Goal: Task Accomplishment & Management: Manage account settings

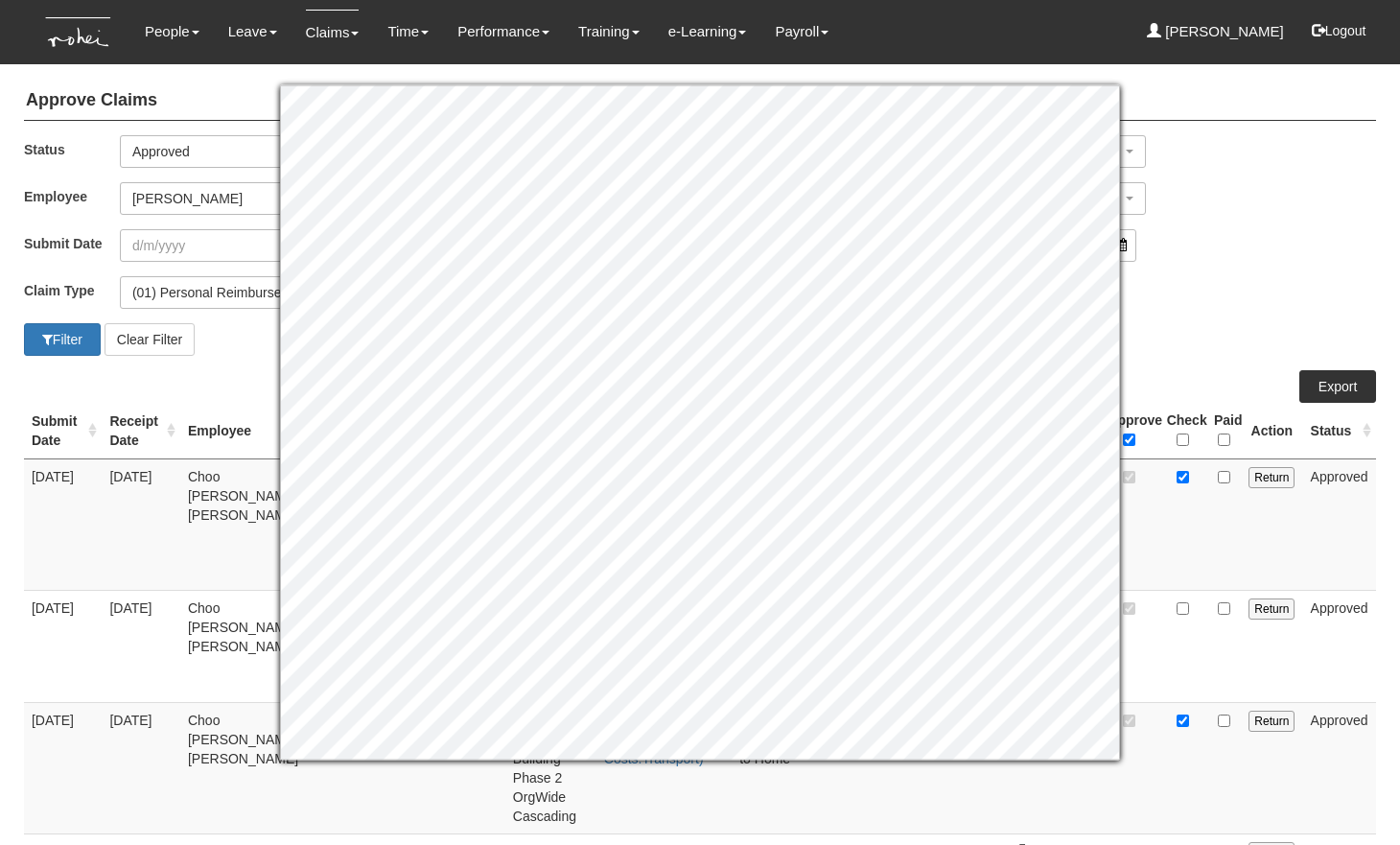
select select "Approved"
select select "5a253378-523a-4c52-9c83-550f69dab0df"
select select "14"
select select "50"
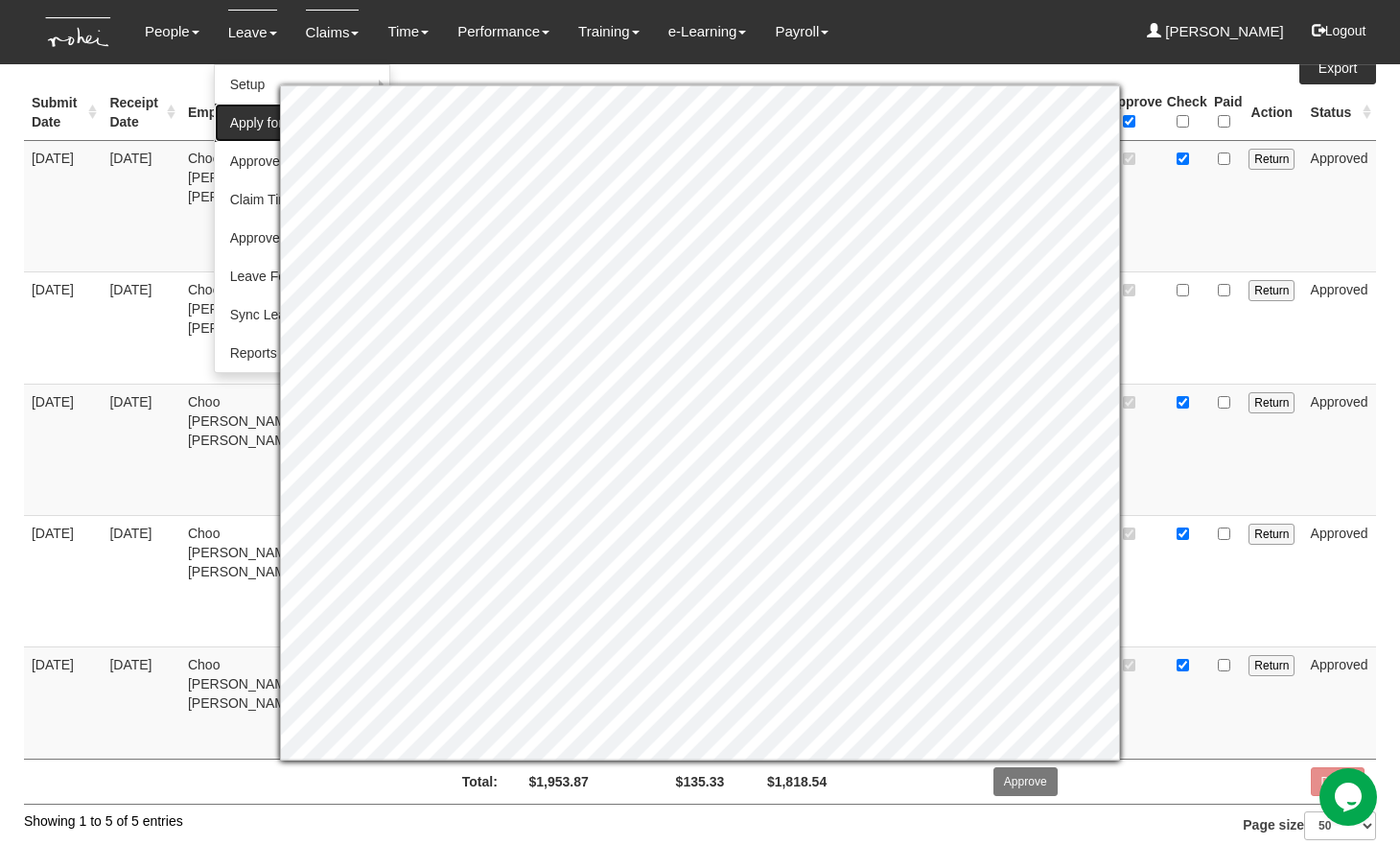
click at [259, 126] on link "Apply for Leave" at bounding box center [303, 122] width 176 height 38
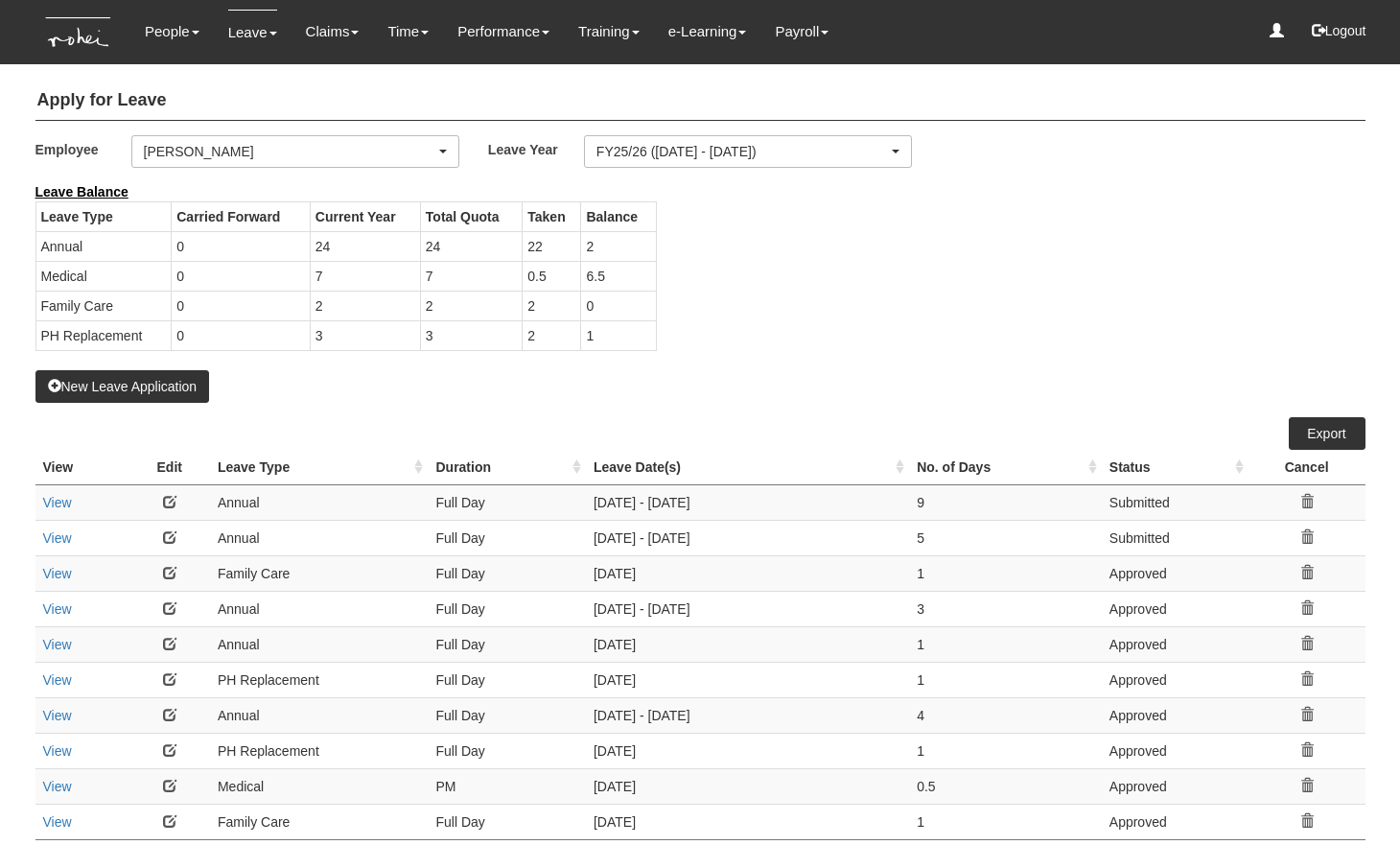
select select "50"
click at [279, 151] on div "[PERSON_NAME]" at bounding box center [289, 151] width 291 height 19
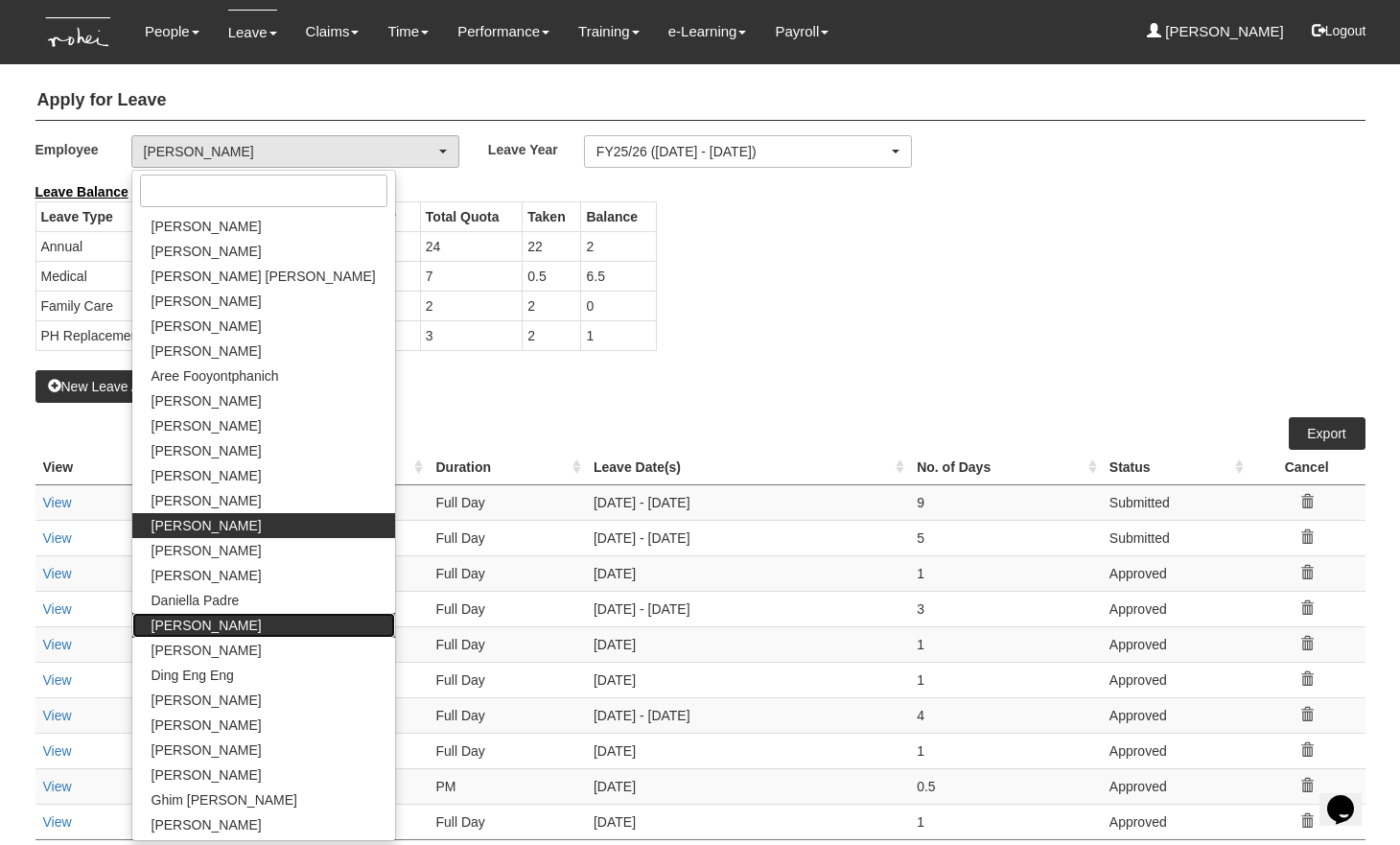
click at [205, 623] on span "[PERSON_NAME]" at bounding box center [206, 625] width 111 height 19
select select "1ae40e68-5a0c-4d70-b50e-45a4e5a72252"
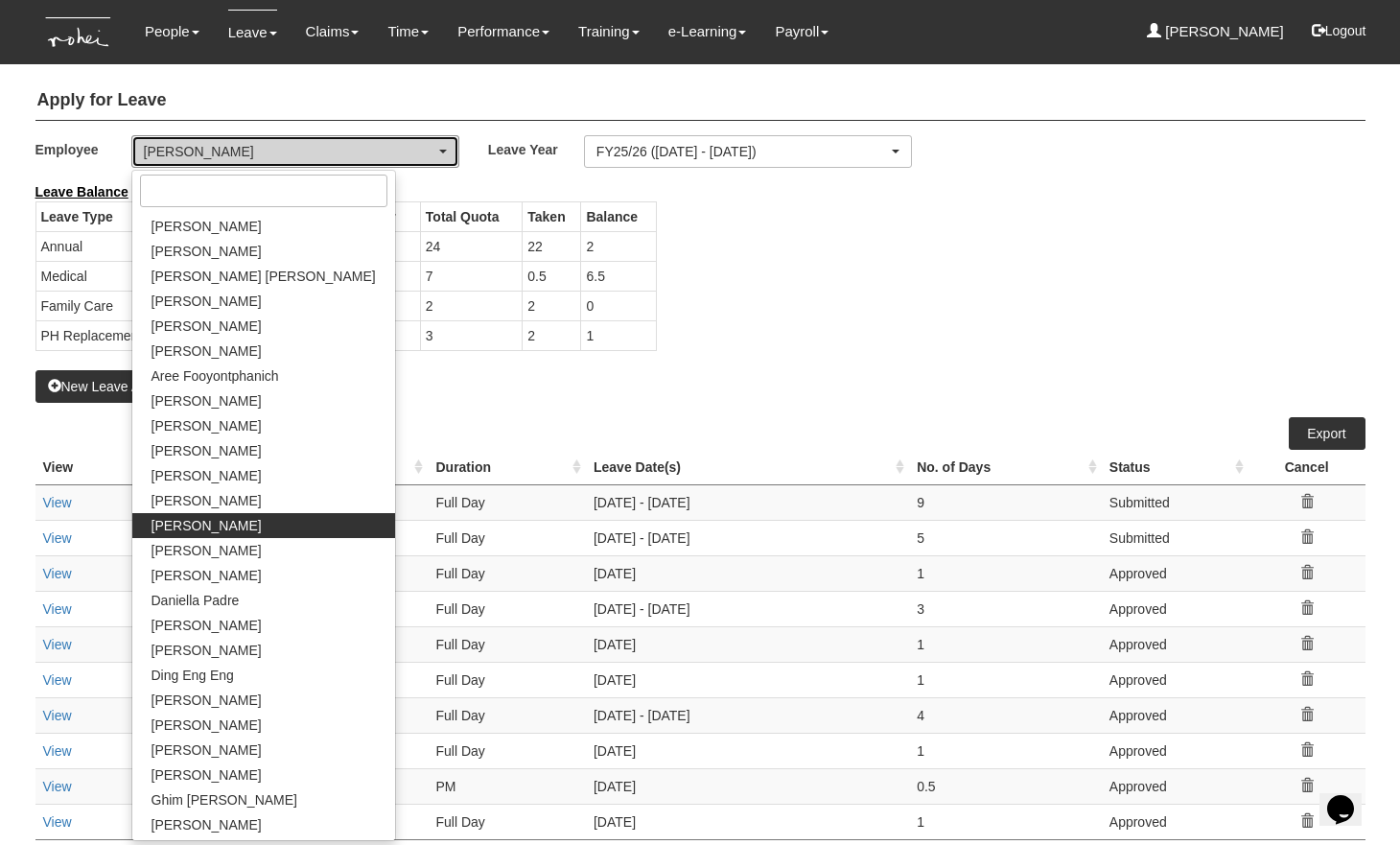
select select "50"
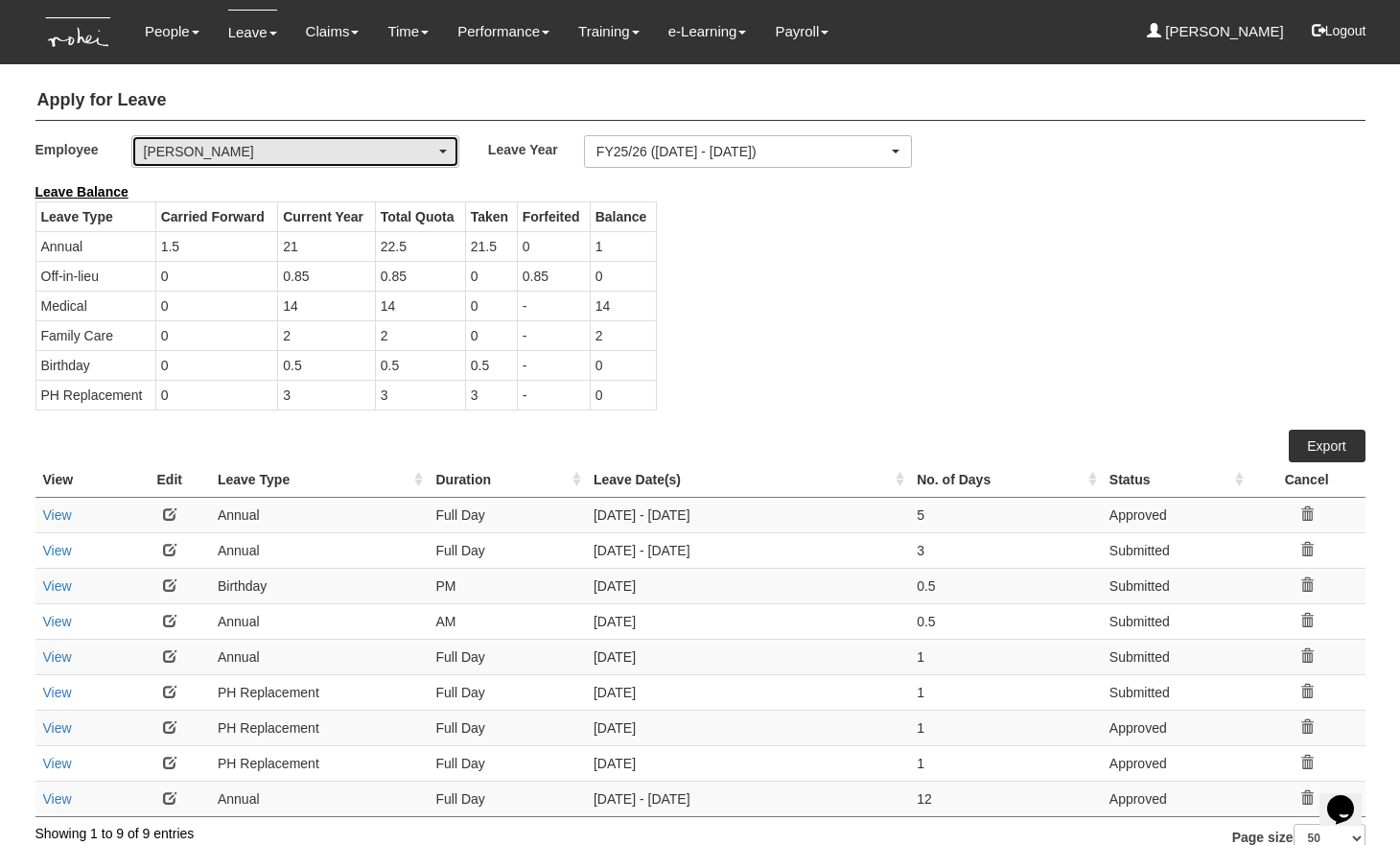
scroll to position [27, 0]
